Goal: Information Seeking & Learning: Find contact information

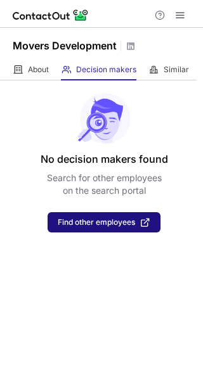
click at [87, 218] on span "Find other employees" at bounding box center [96, 222] width 77 height 9
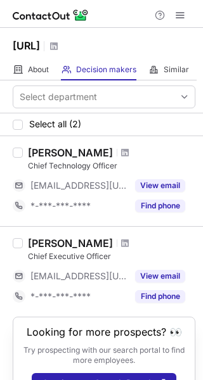
scroll to position [32, 0]
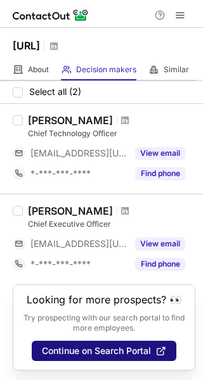
click at [82, 352] on span "Continue on Search Portal" at bounding box center [96, 351] width 109 height 10
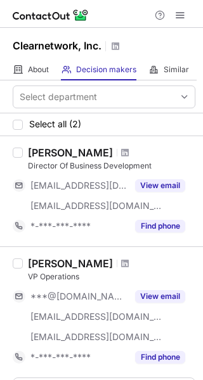
scroll to position [93, 0]
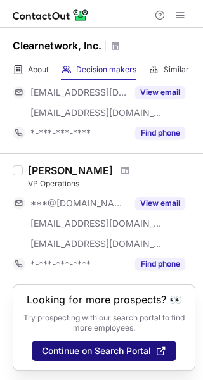
click at [101, 352] on span "Continue on Search Portal" at bounding box center [96, 351] width 109 height 10
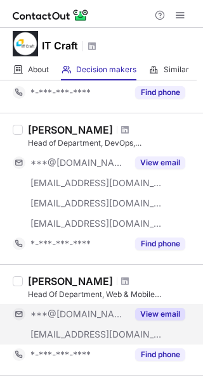
scroll to position [1081, 0]
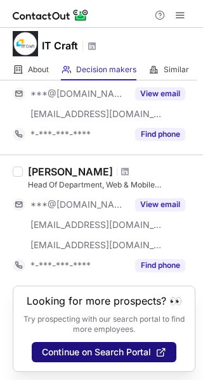
click at [84, 351] on span "Continue on Search Portal" at bounding box center [96, 352] width 109 height 10
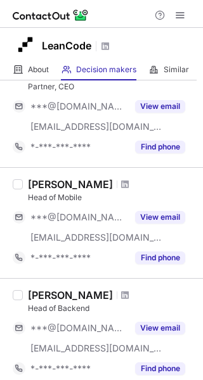
scroll to position [406, 0]
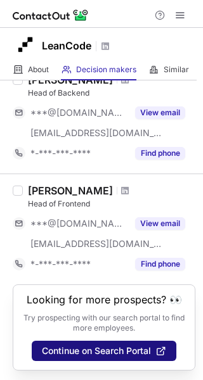
click at [84, 346] on span "Continue on Search Portal" at bounding box center [96, 351] width 109 height 10
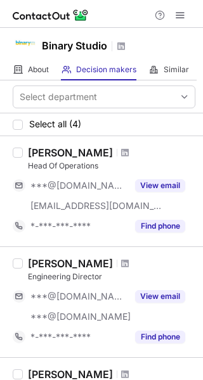
scroll to position [254, 0]
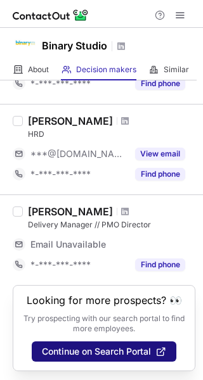
click at [91, 347] on span "Continue on Search Portal" at bounding box center [96, 352] width 109 height 10
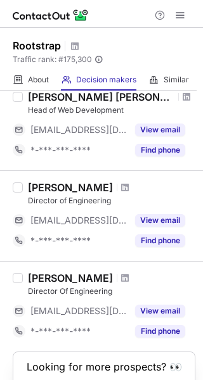
scroll to position [634, 0]
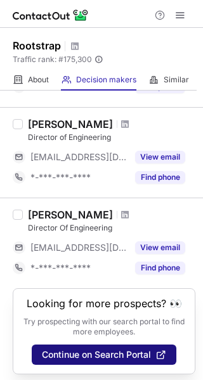
click at [101, 358] on span "Continue on Search Portal" at bounding box center [96, 355] width 109 height 10
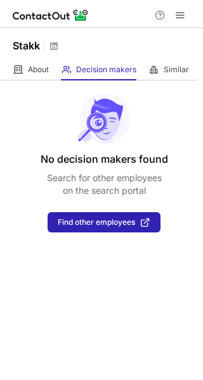
click at [135, 187] on p "Search for other employees on the search portal" at bounding box center [104, 184] width 115 height 25
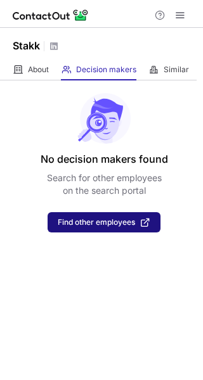
click at [132, 220] on span "Find other employees" at bounding box center [96, 222] width 77 height 9
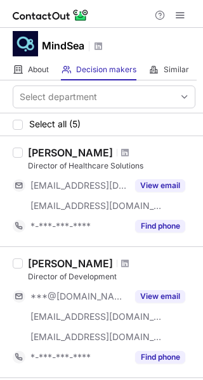
scroll to position [426, 0]
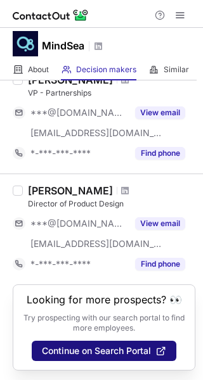
click at [105, 349] on span "Continue on Search Portal" at bounding box center [96, 351] width 109 height 10
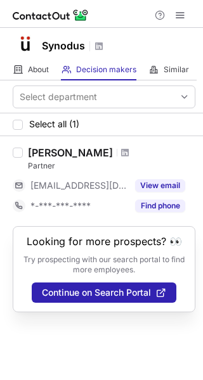
click at [100, 281] on div "Looking for more prospects? 👀 Try prospecting with our search portal to find mo…" at bounding box center [104, 269] width 183 height 86
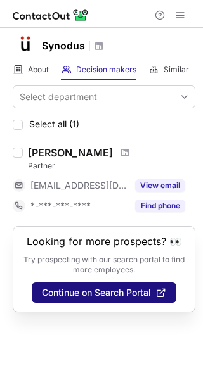
click at [100, 295] on span "Continue on Search Portal" at bounding box center [96, 293] width 109 height 10
